Goal: Transaction & Acquisition: Purchase product/service

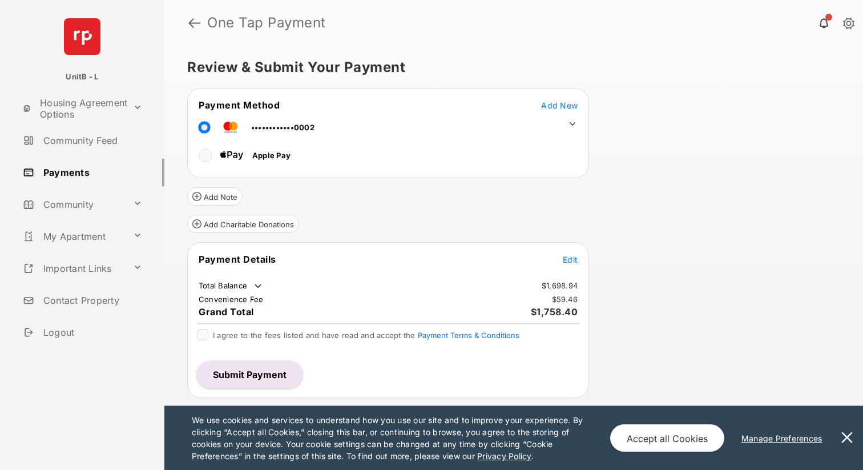
click at [569, 260] on span "Edit" at bounding box center [570, 259] width 15 height 10
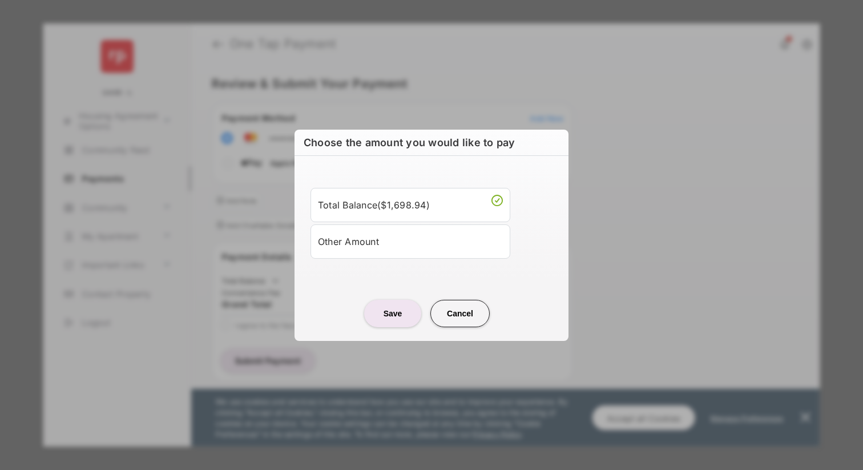
click at [349, 248] on div "Other Amount" at bounding box center [410, 241] width 185 height 19
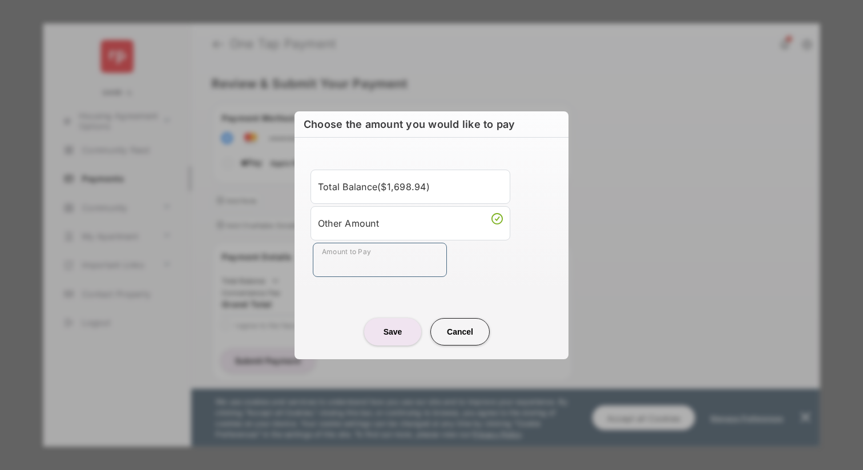
click at [346, 263] on input "Amount to Pay" at bounding box center [380, 259] width 134 height 34
type input "******"
click at [399, 339] on button "Save" at bounding box center [392, 331] width 57 height 27
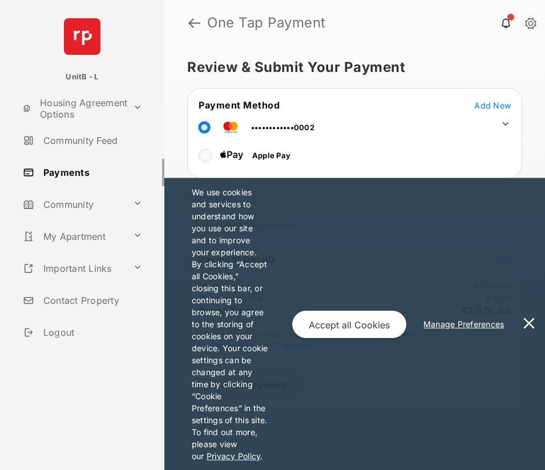
click at [526, 322] on button at bounding box center [528, 324] width 23 height 292
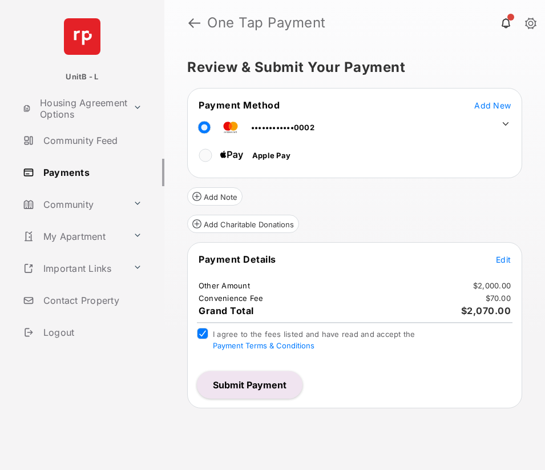
click at [239, 379] on button "Submit Payment" at bounding box center [250, 384] width 106 height 27
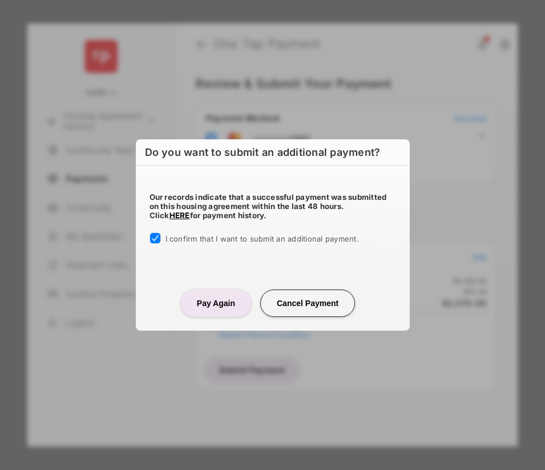
click at [199, 298] on button "Pay Again" at bounding box center [216, 302] width 70 height 27
